Goal: Check status: Check status

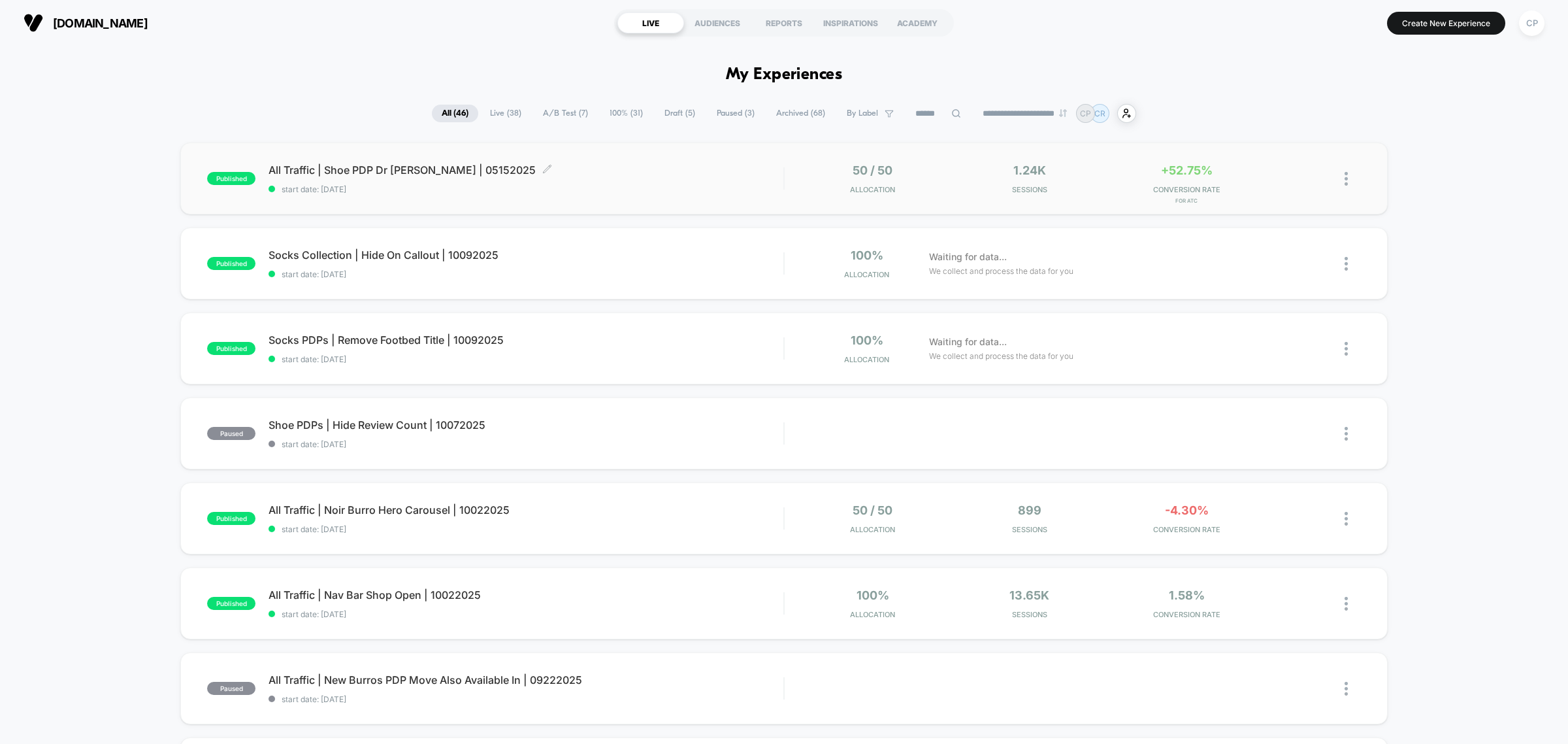
click at [420, 187] on span "start date: [DATE]" at bounding box center [526, 189] width 515 height 10
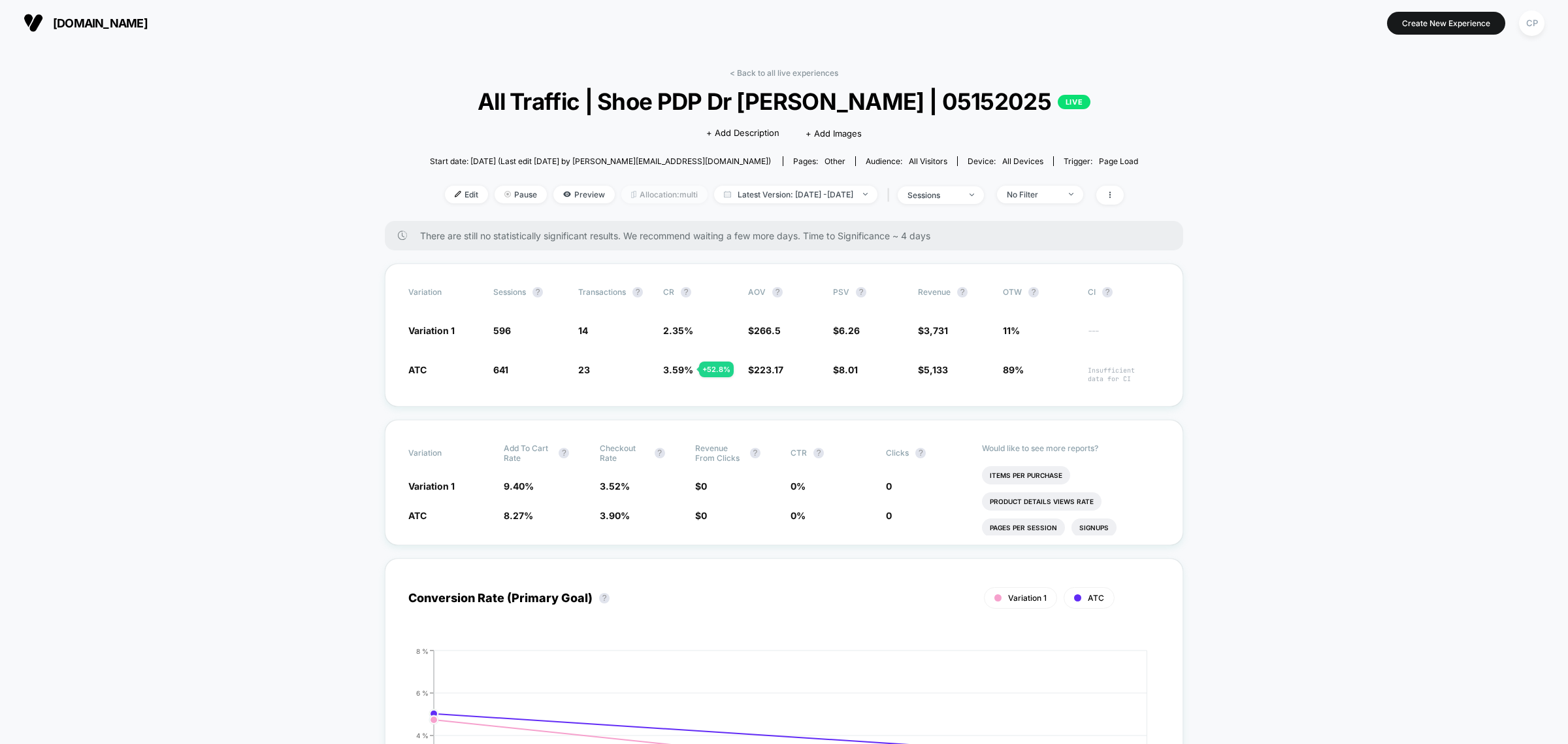
click at [630, 194] on span "Allocation: multi" at bounding box center [664, 195] width 87 height 18
